Goal: Task Accomplishment & Management: Use online tool/utility

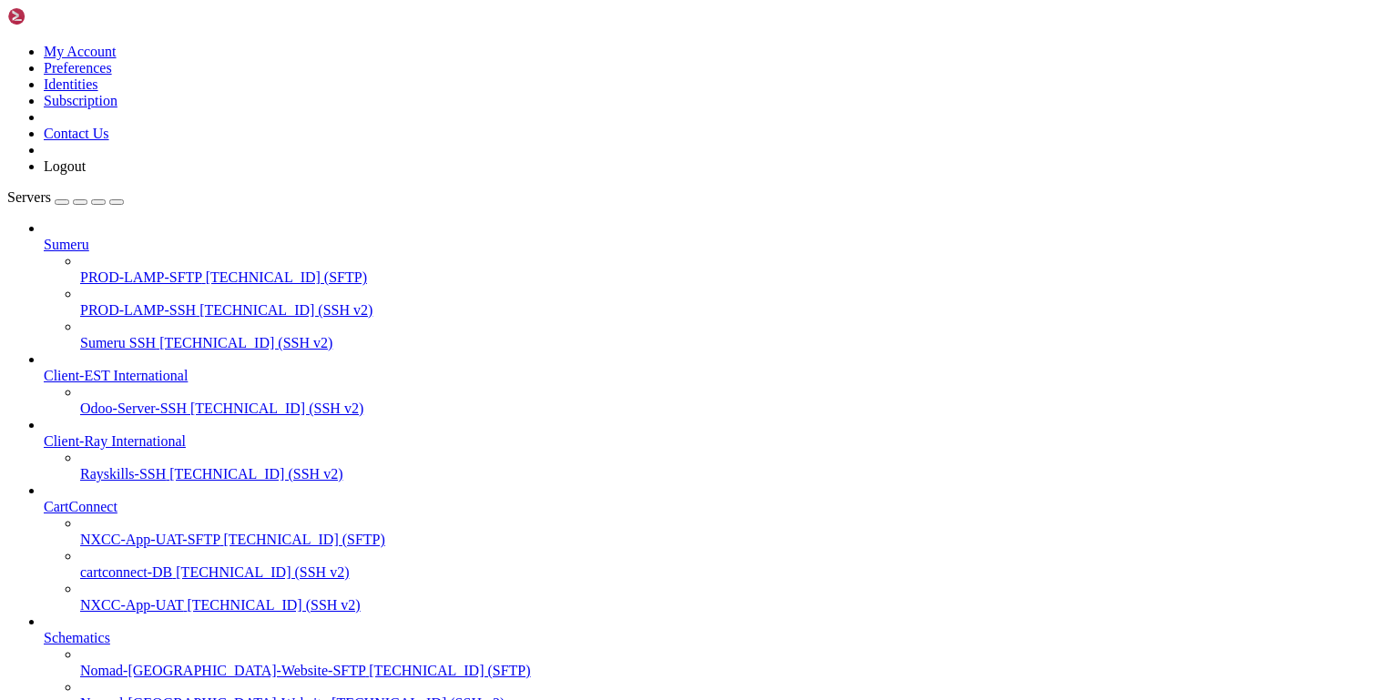
scroll to position [807, 0]
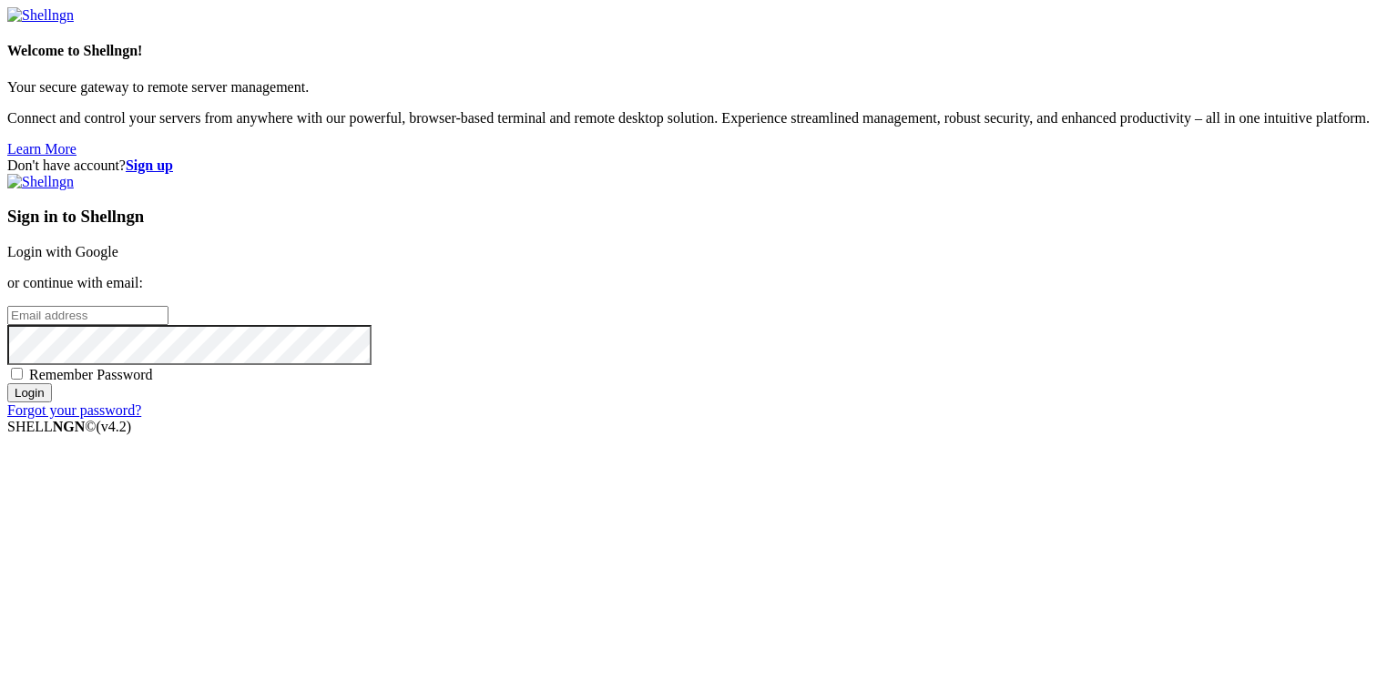
type input "[PERSON_NAME][EMAIL_ADDRESS][DOMAIN_NAME]"
click at [52, 403] on input "Login" at bounding box center [29, 392] width 45 height 19
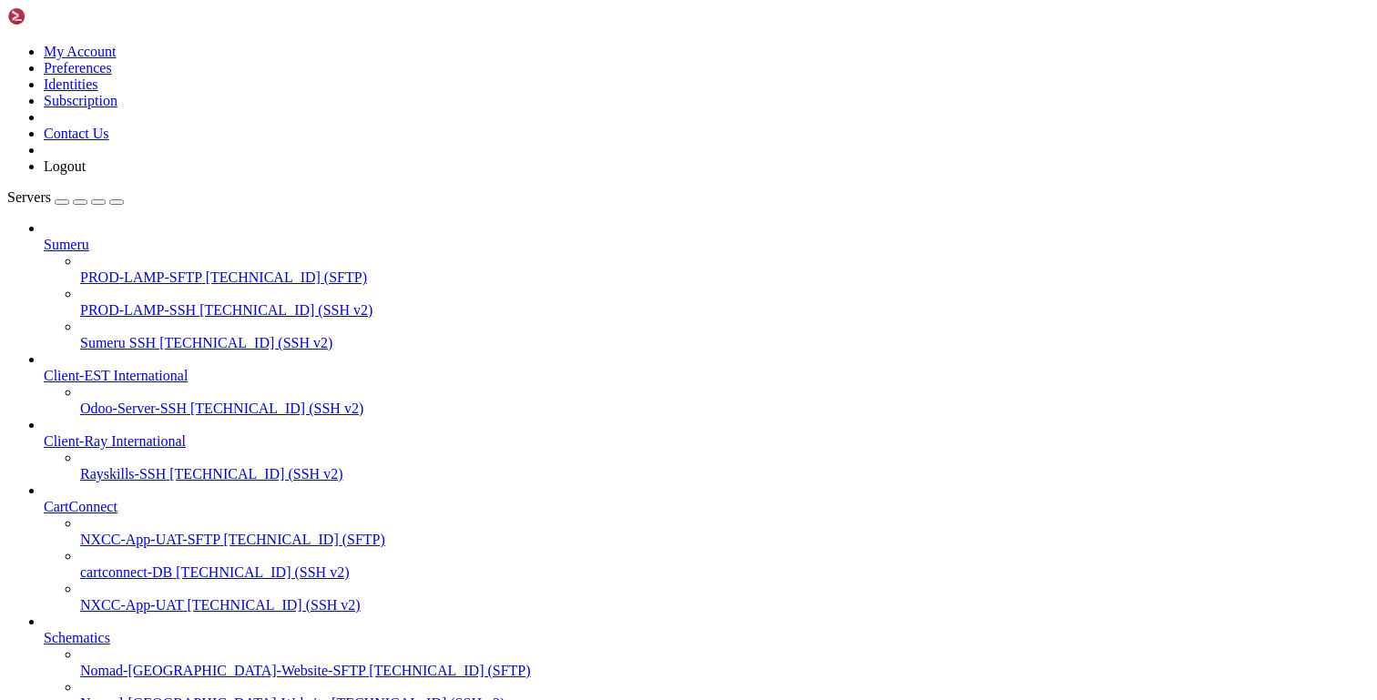
scroll to position [807, 0]
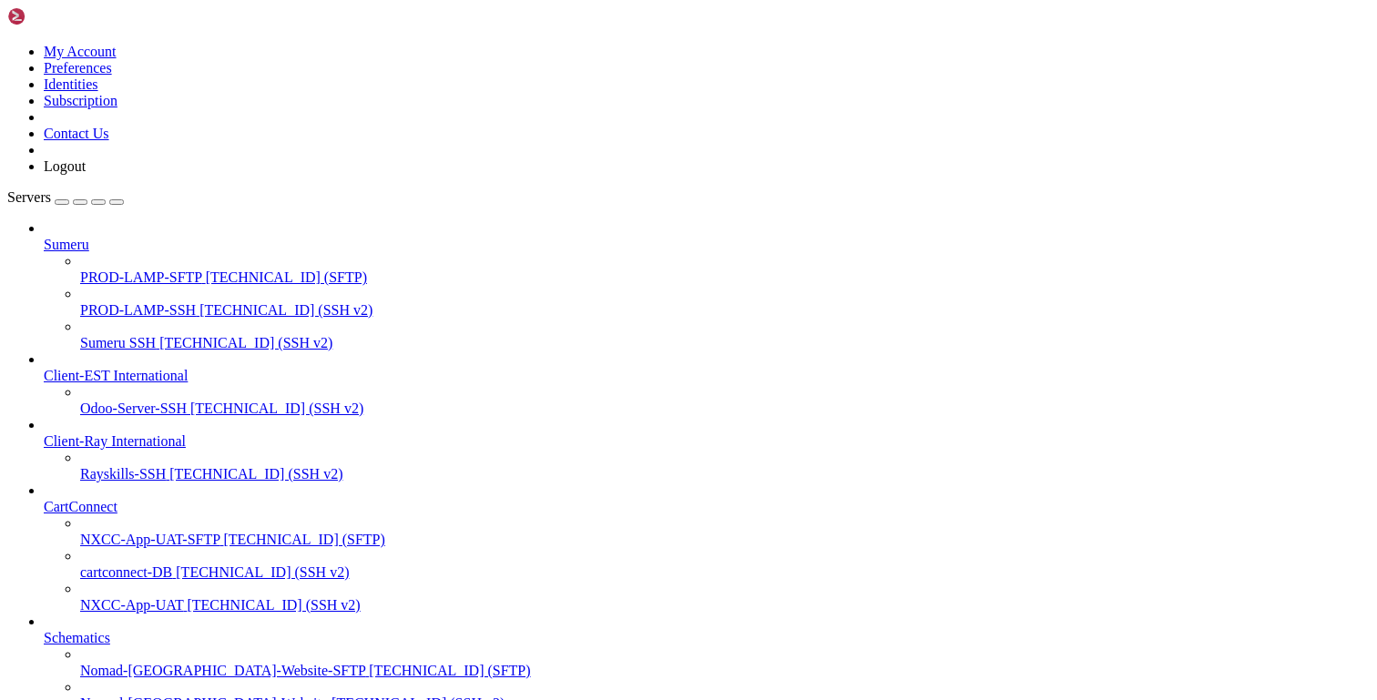
scroll to position [423, 0]
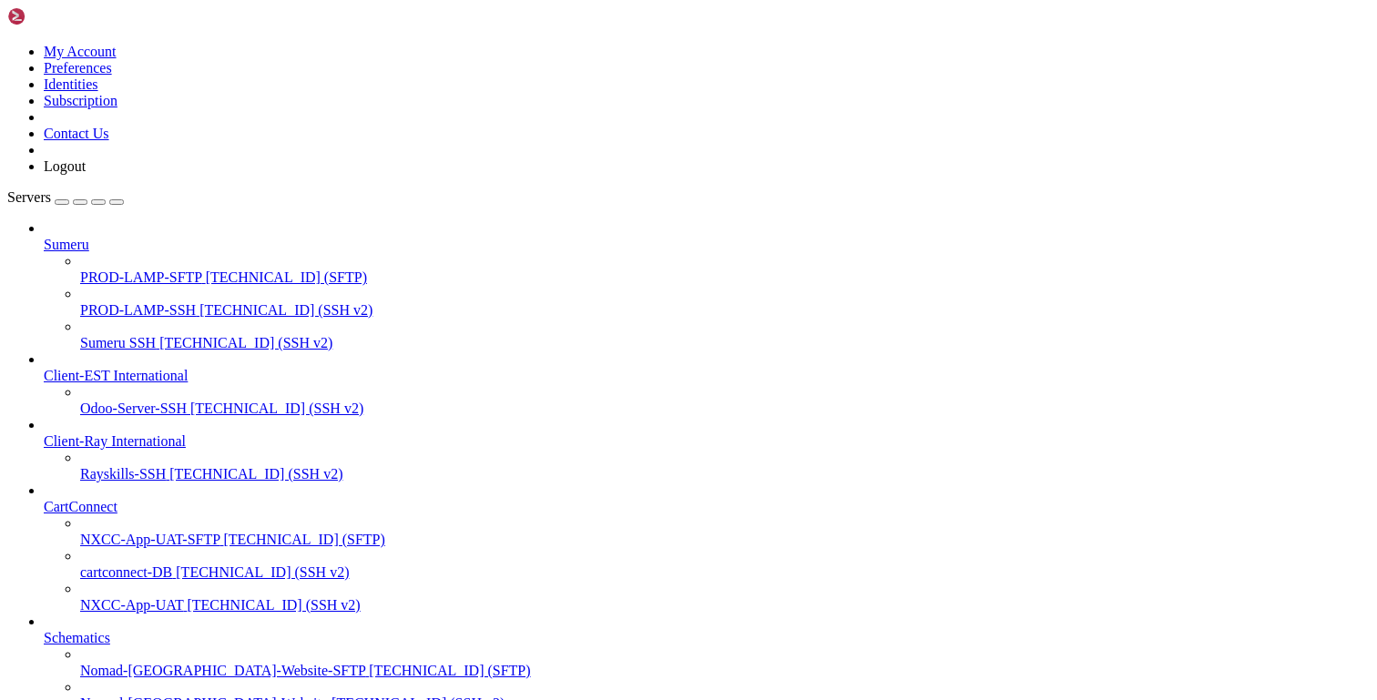
type input "/tmp"
click at [1, 16] on icon at bounding box center [1, 8] width 0 height 15
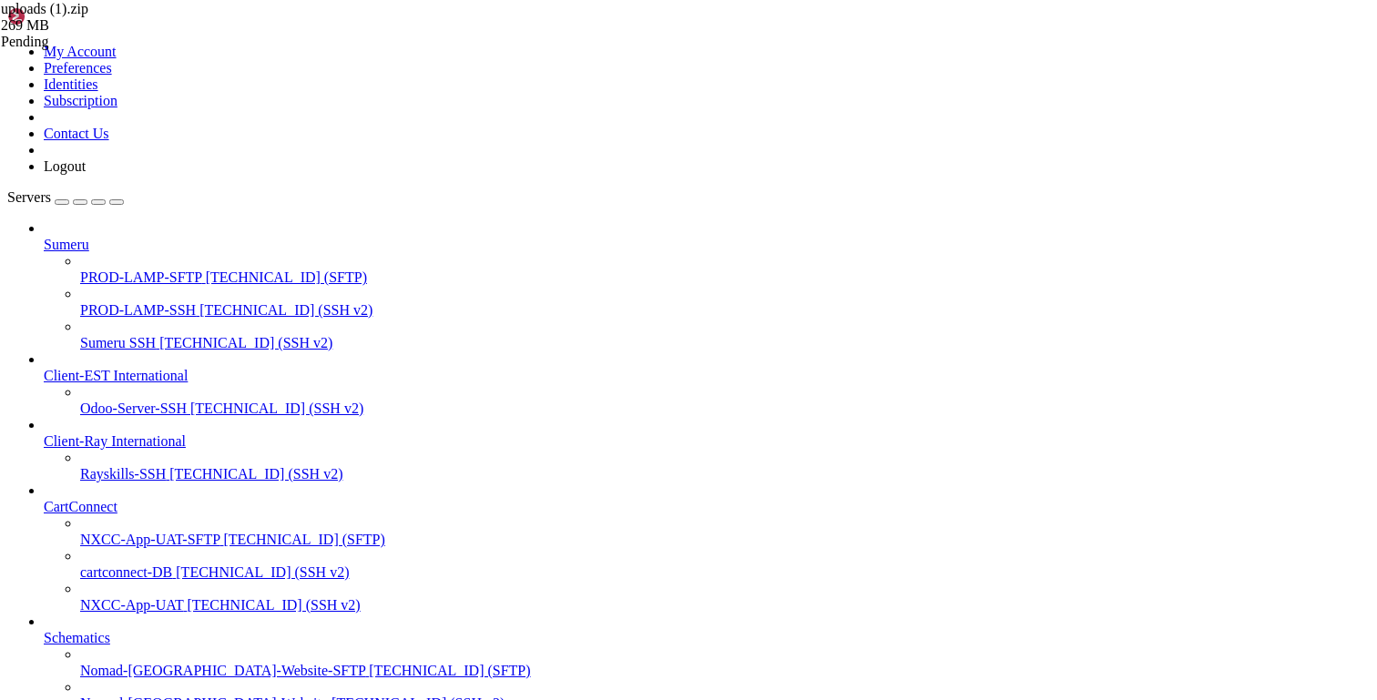
click at [183, 34] on span "uploads (1).zip 269 MB" at bounding box center [92, 17] width 182 height 33
click at [1, 16] on icon at bounding box center [1, 8] width 0 height 15
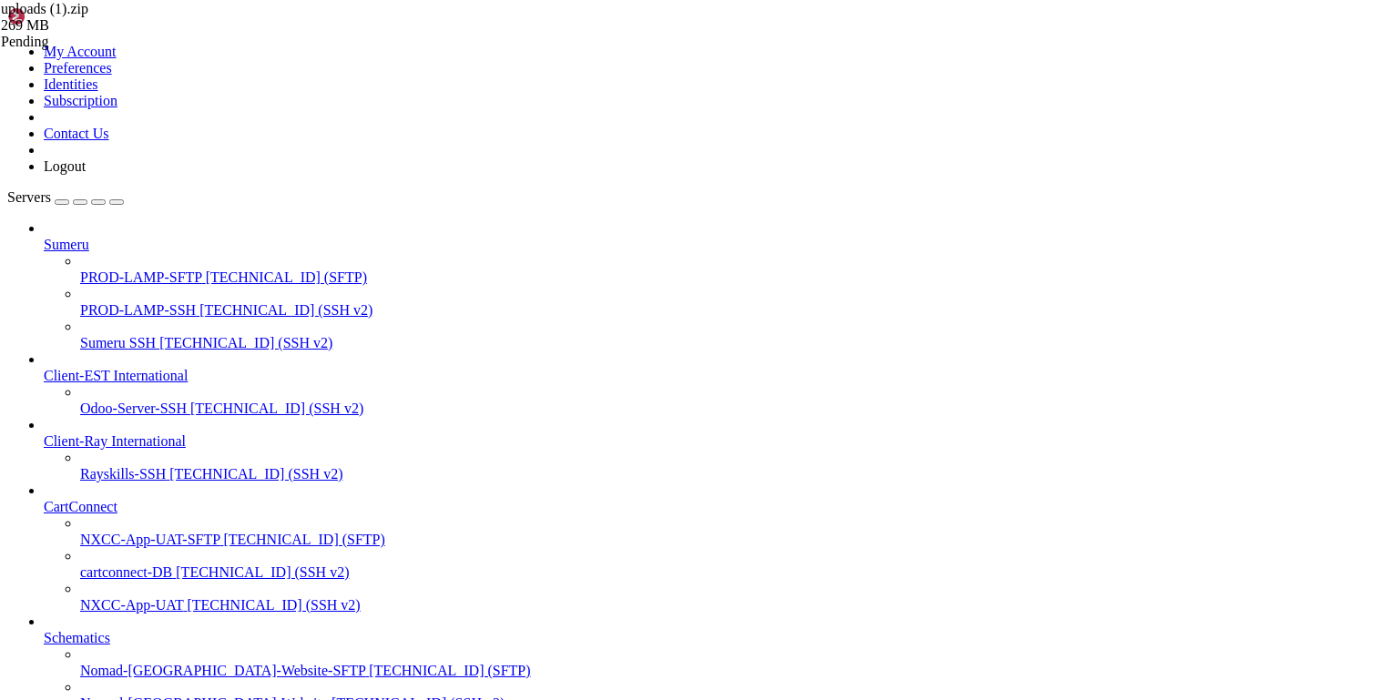
click at [1, 16] on icon at bounding box center [1, 8] width 0 height 15
